Goal: Find specific page/section: Find specific page/section

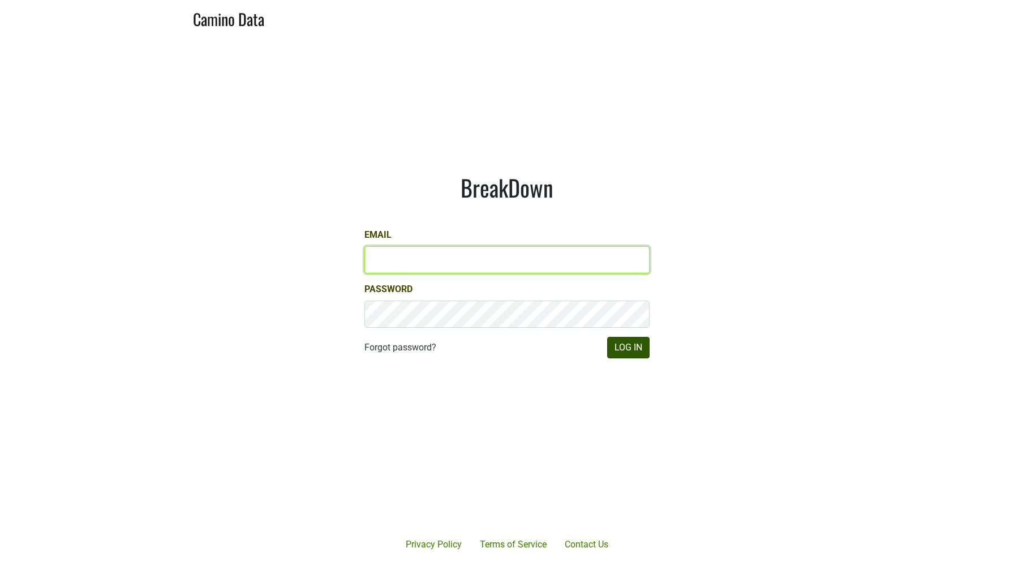
type input "sjh@desolasmezcal.com"
click at [626, 349] on button "Log In" at bounding box center [628, 347] width 42 height 21
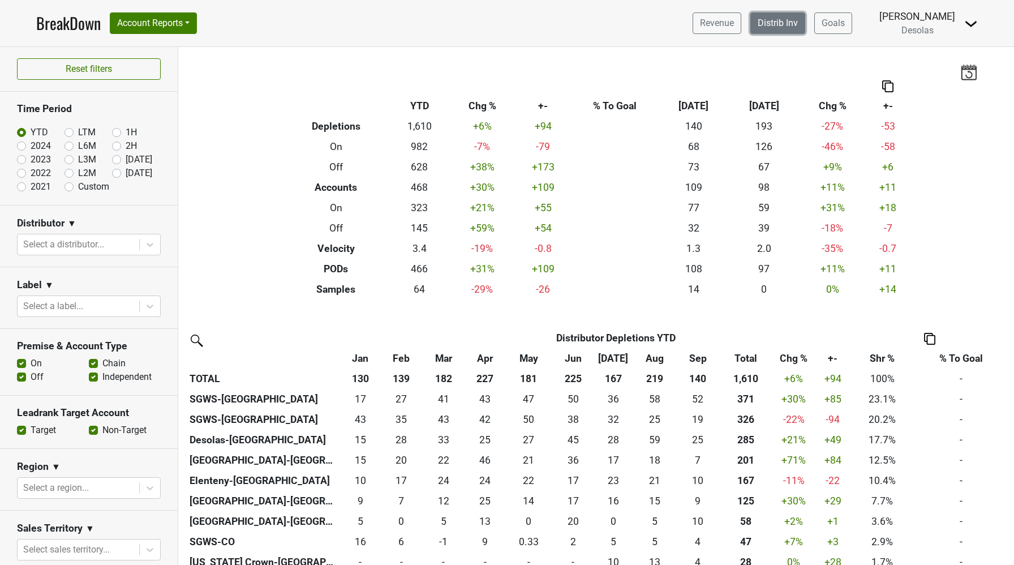
click at [794, 18] on link "Distrib Inv" at bounding box center [777, 22] width 55 height 21
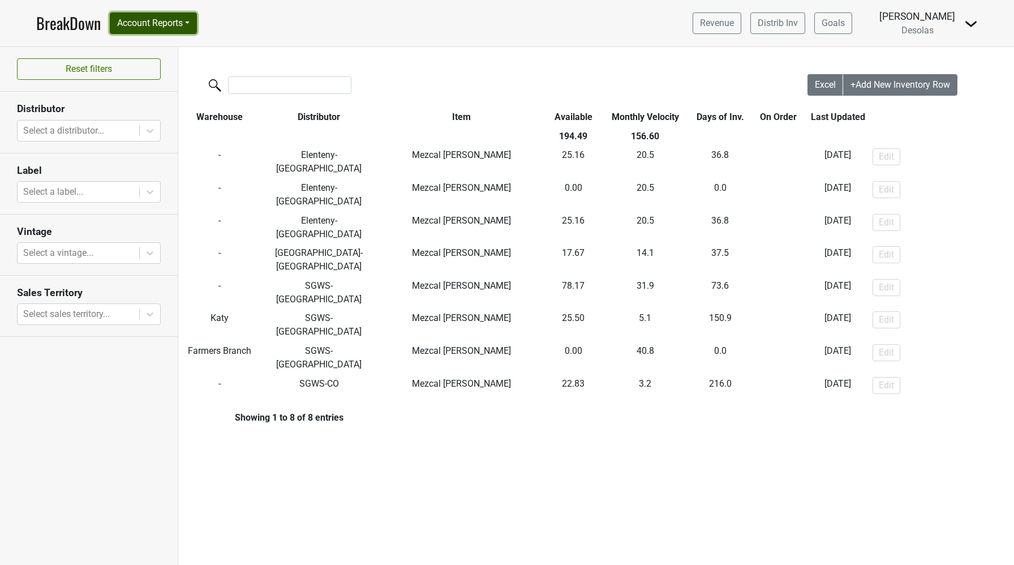
click at [170, 29] on button "Account Reports" at bounding box center [153, 22] width 87 height 21
click at [157, 52] on link "SuperRanker" at bounding box center [160, 49] width 100 height 18
